Goal: Consume media (video, audio)

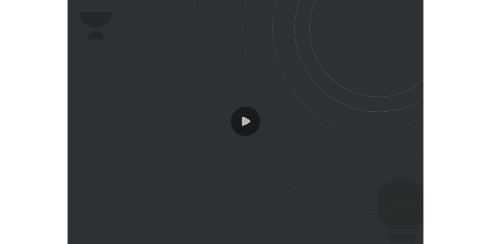
scroll to position [234, 341]
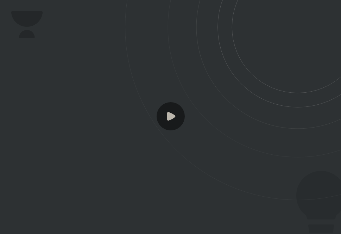
click at [176, 109] on rect at bounding box center [170, 116] width 28 height 28
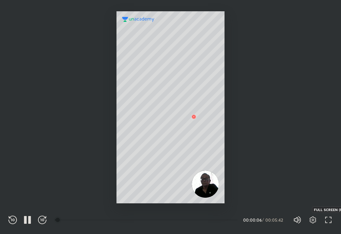
click at [328, 217] on icon "button" at bounding box center [328, 219] width 8 height 8
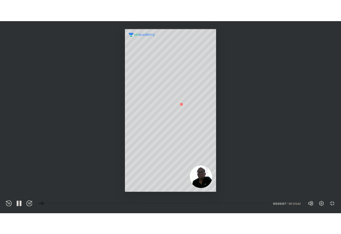
scroll to position [276, 491]
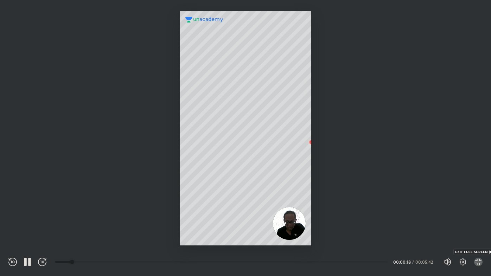
click at [340, 233] on icon "button" at bounding box center [478, 262] width 8 height 8
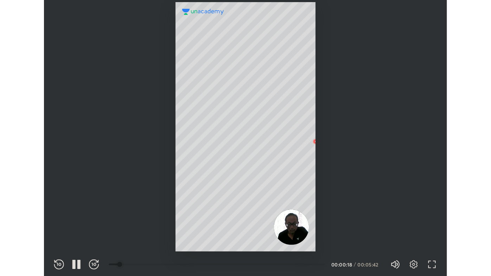
scroll to position [234, 341]
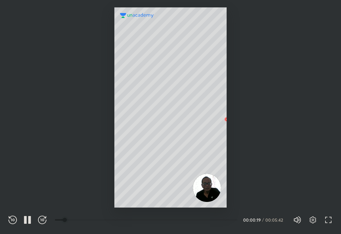
click at [99, 138] on div at bounding box center [170, 101] width 341 height 203
click at [30, 215] on div "REWIND (J) PAUSE (K) FORWARD (L) 00:00 00:00:20 / 00:05:42 Volume (M) 100% Sett…" at bounding box center [170, 219] width 324 height 11
click at [25, 218] on icon "button" at bounding box center [25, 220] width 3 height 8
click at [329, 222] on icon "button" at bounding box center [328, 219] width 8 height 8
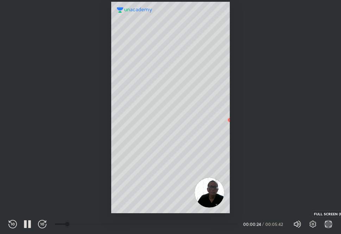
click at [330, 221] on icon "button" at bounding box center [330, 221] width 2 height 2
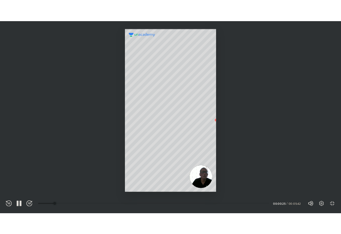
scroll to position [276, 491]
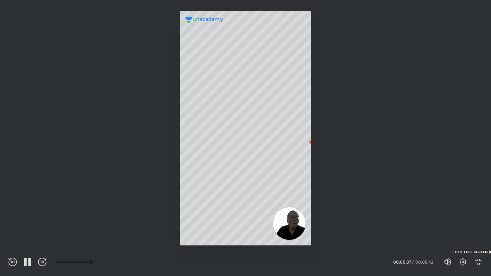
click at [340, 233] on icon "button" at bounding box center [480, 264] width 2 height 2
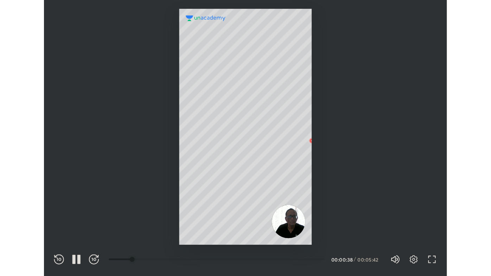
scroll to position [234, 341]
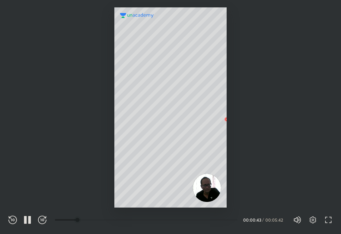
click at [247, 136] on div at bounding box center [170, 101] width 341 height 203
click at [333, 219] on div "REWIND (J) PAUSE (K) FORWARD (L) 00:00 00:00:44 / 00:05:42 Volume (M) 100% Sett…" at bounding box center [170, 218] width 341 height 31
click at [325, 220] on icon "button" at bounding box center [328, 219] width 8 height 8
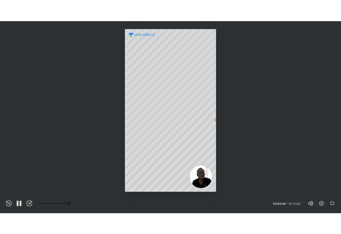
scroll to position [276, 491]
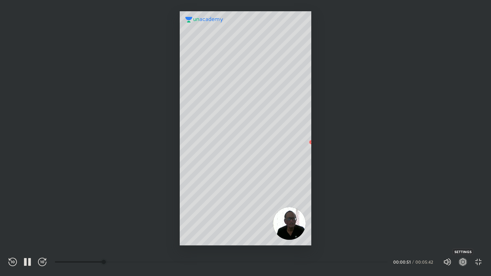
click at [340, 233] on icon "button" at bounding box center [463, 262] width 8 height 8
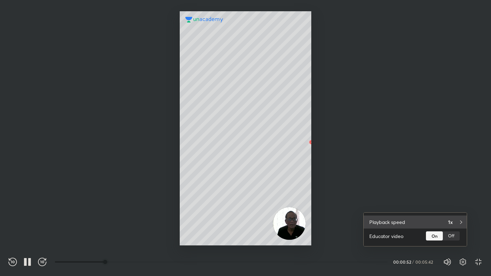
click at [340, 225] on h4 "1x" at bounding box center [450, 221] width 5 height 7
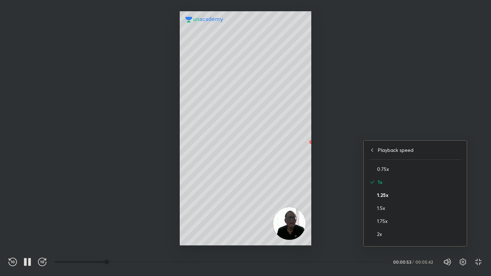
click at [340, 194] on h4 "1.25x" at bounding box center [419, 194] width 84 height 7
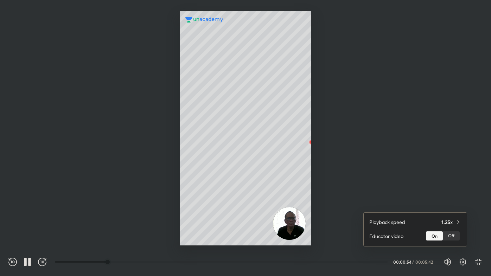
click at [298, 127] on div at bounding box center [245, 138] width 491 height 276
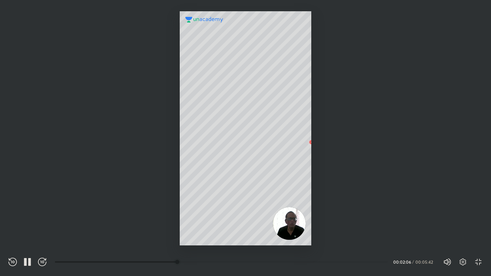
click at [340, 233] on span "100%" at bounding box center [452, 262] width 4 height 4
click at [340, 233] on icon "button" at bounding box center [463, 262] width 2 height 2
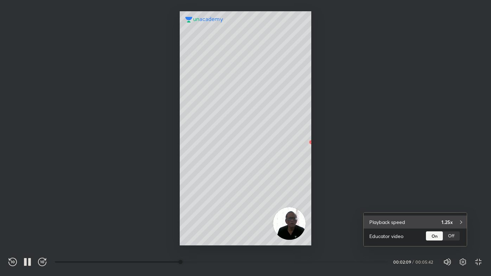
click at [340, 218] on div "Playback speed 1.25x" at bounding box center [415, 222] width 103 height 13
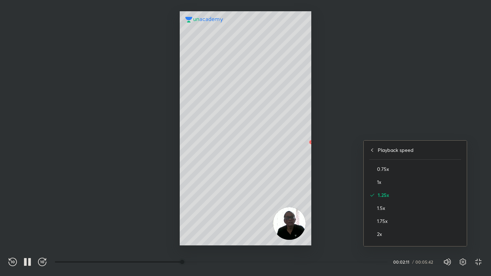
click at [340, 192] on div at bounding box center [245, 138] width 491 height 276
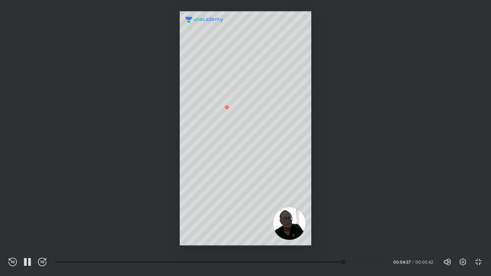
click at [340, 233] on div "Settings EXIT FULL SCREEN (F)" at bounding box center [467, 262] width 31 height 8
drag, startPoint x: 477, startPoint y: 268, endPoint x: 477, endPoint y: 264, distance: 3.9
click at [340, 233] on div "REWIND (J) PAUSE (K) FORWARD (L) 00:00 00:04:59 / 00:05:42 Volume (M) 100% Sett…" at bounding box center [245, 260] width 491 height 31
click at [340, 233] on icon "button" at bounding box center [476, 264] width 2 height 2
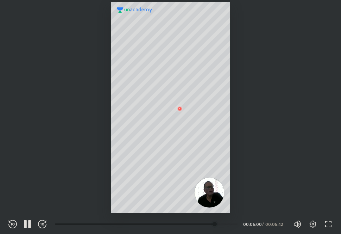
scroll to position [234, 341]
